Goal: Go to known website: Access a specific website the user already knows

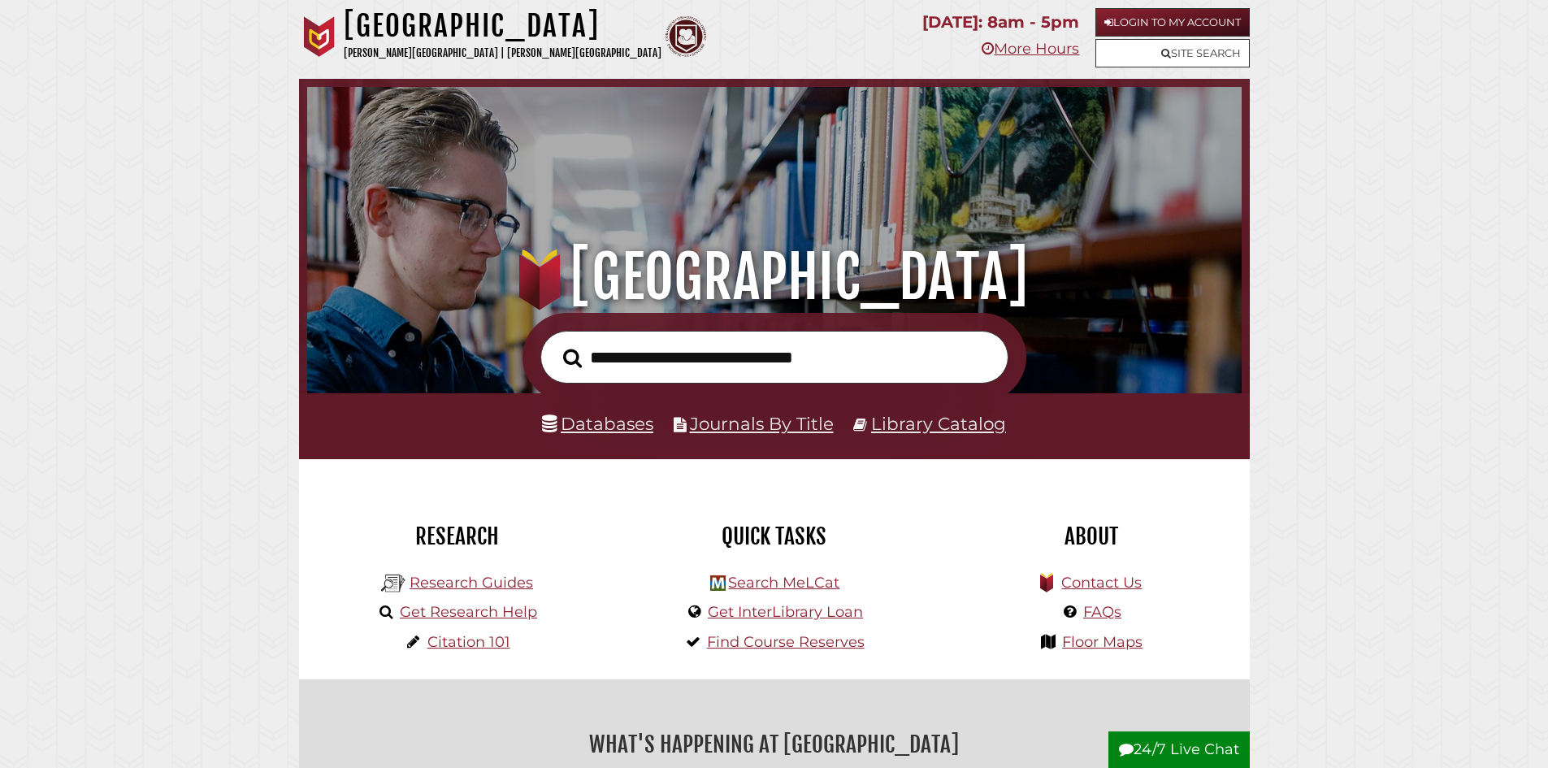
scroll to position [529, 926]
click at [1161, 24] on link "Login to My Account" at bounding box center [1172, 22] width 154 height 28
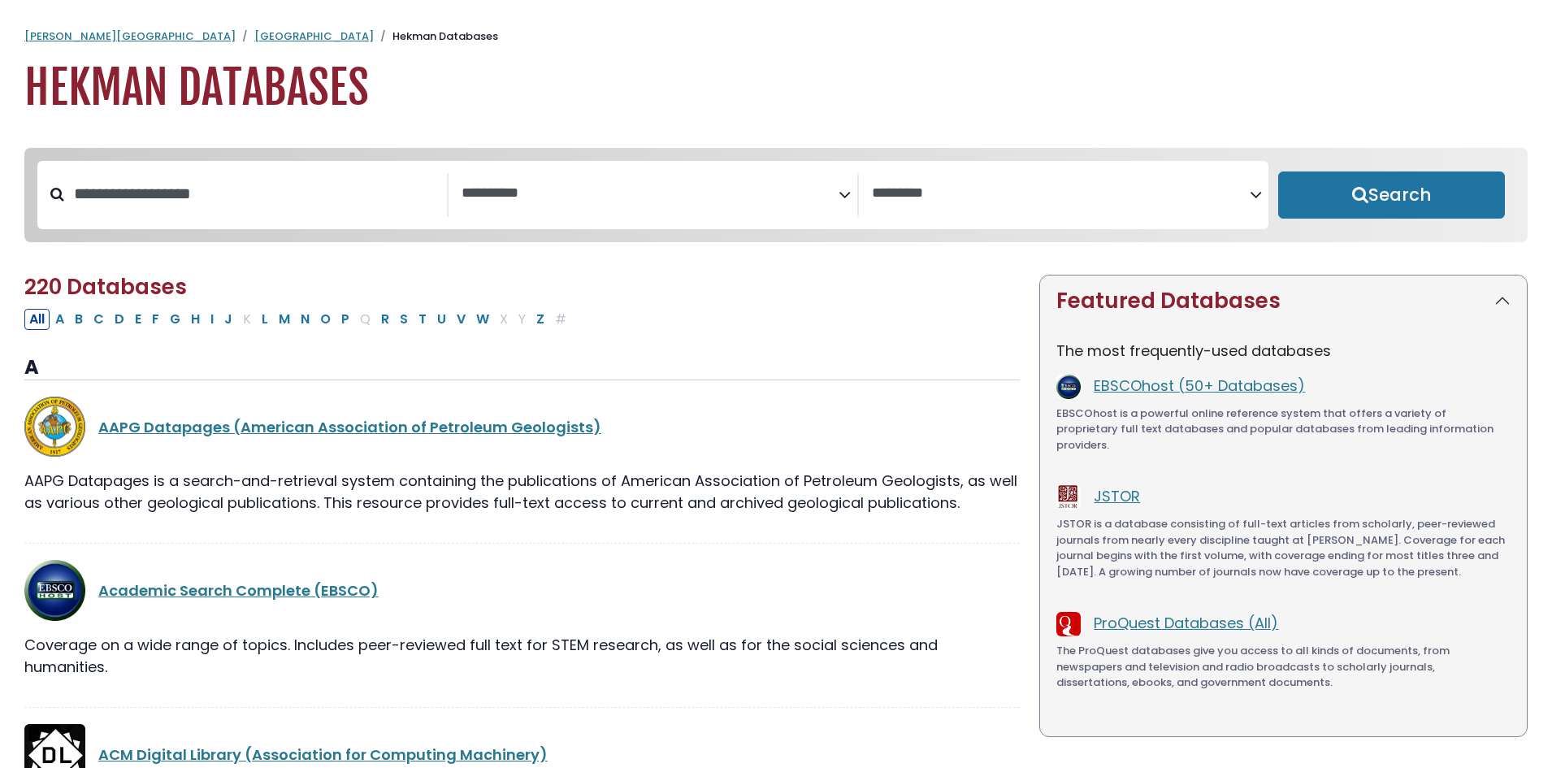
select select "Database Subject Filter"
select select "Database Vendors Filter"
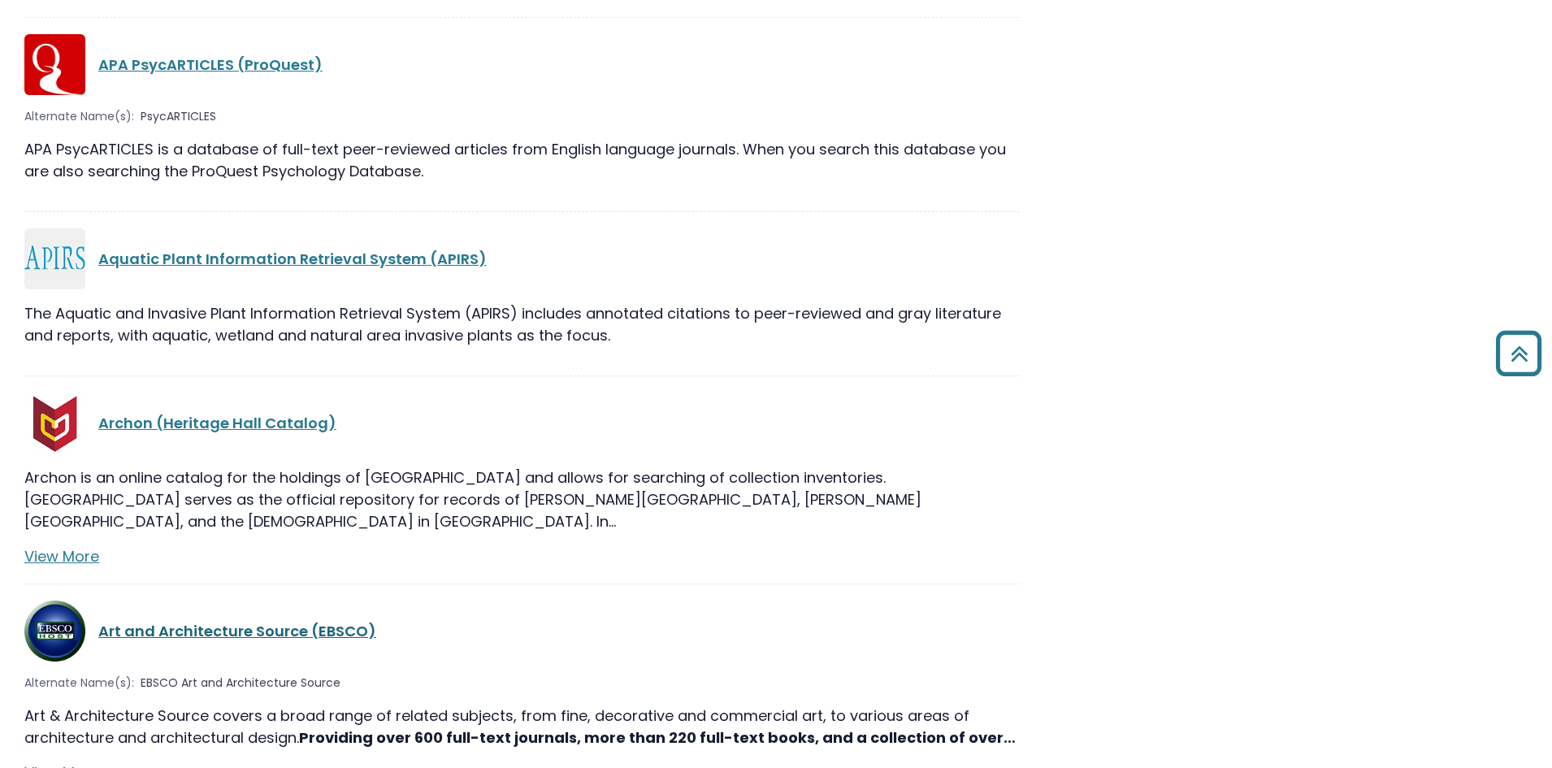
click at [244, 621] on link "Art and Architecture Source (EBSCO)" at bounding box center [237, 631] width 278 height 20
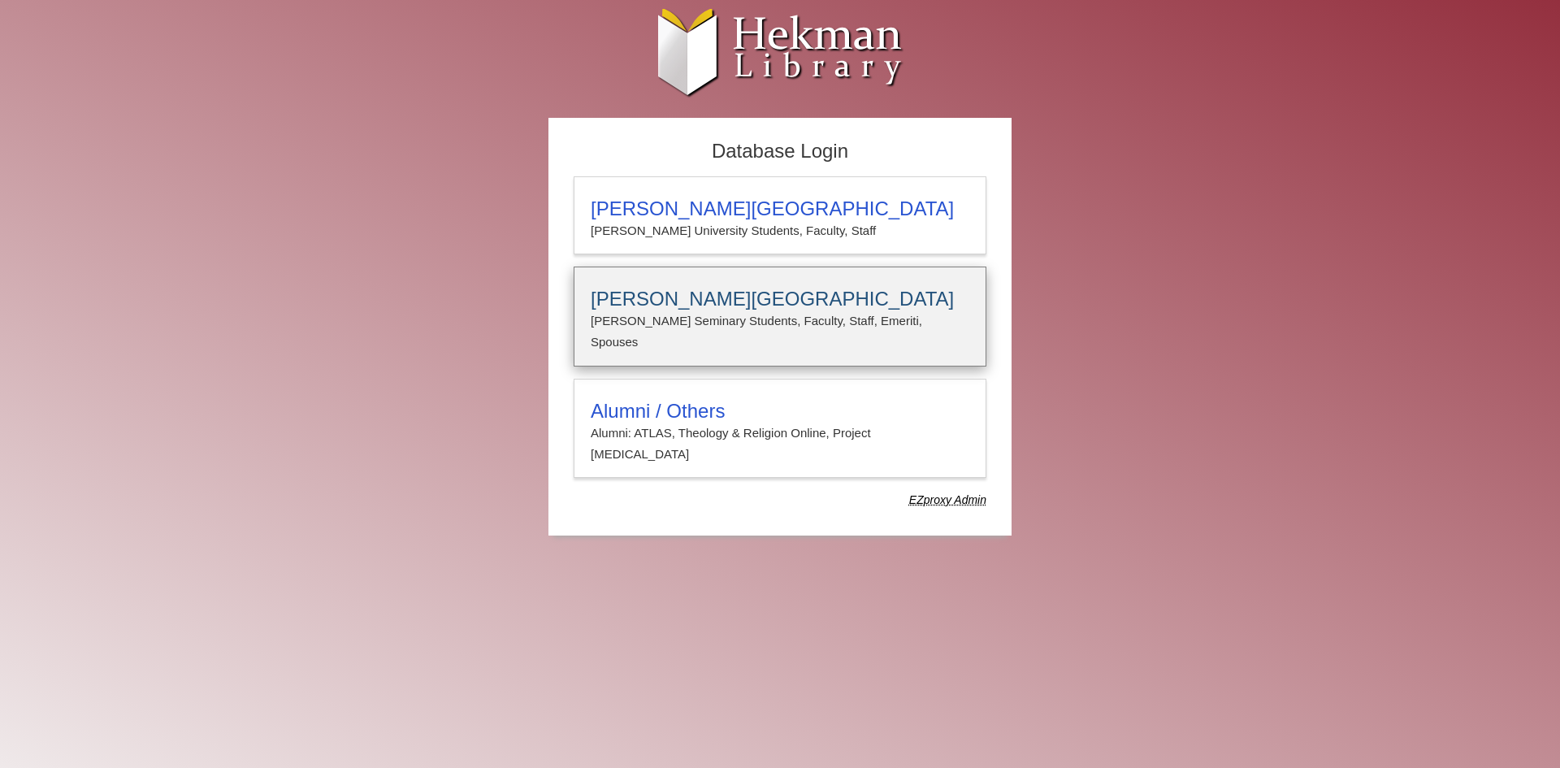
type input "**********"
click at [680, 319] on p "[PERSON_NAME] Seminary Students, Faculty, Staff, Emeriti, Spouses" at bounding box center [780, 331] width 379 height 43
